Goal: Check status: Check status

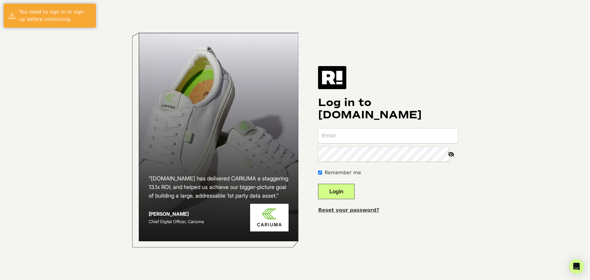
type input "[EMAIL_ADDRESS][DOMAIN_NAME]"
click at [348, 195] on button "Login" at bounding box center [336, 191] width 37 height 15
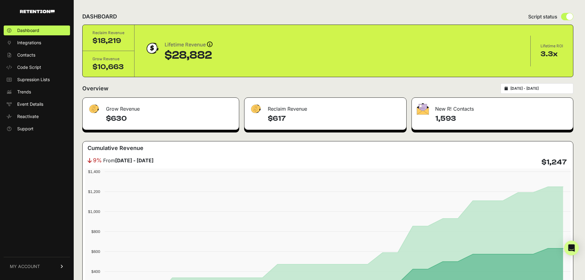
click at [548, 91] on input "2025-08-16 - 2025-09-15" at bounding box center [540, 88] width 59 height 5
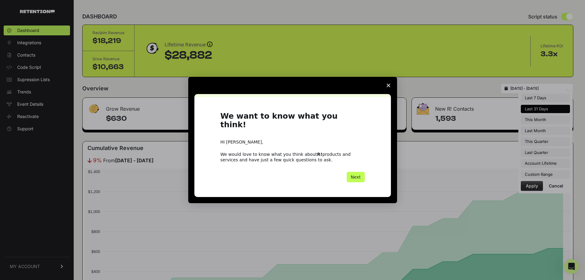
click at [357, 174] on button "Next" at bounding box center [356, 177] width 18 height 10
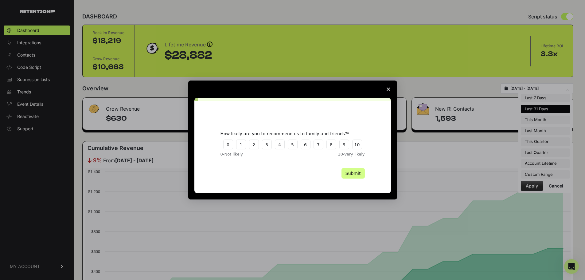
click at [389, 88] on icon "Close survey" at bounding box center [389, 89] width 4 height 4
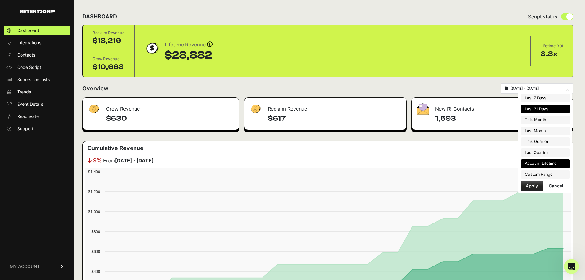
click at [549, 167] on li "Account Lifetime" at bounding box center [545, 163] width 49 height 9
type input "2024-03-20 - 2025-09-15"
